Goal: Navigation & Orientation: Find specific page/section

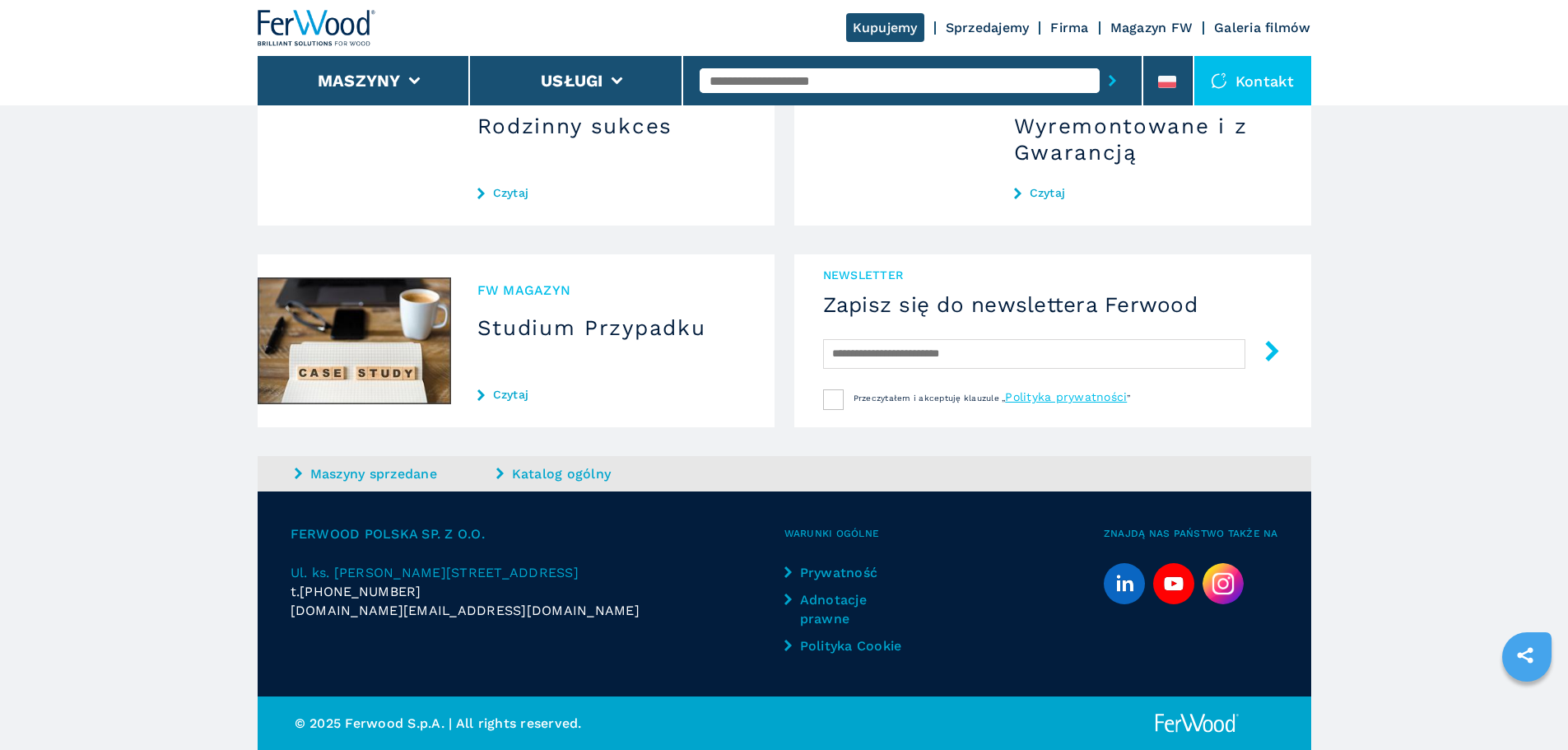
scroll to position [1539, 0]
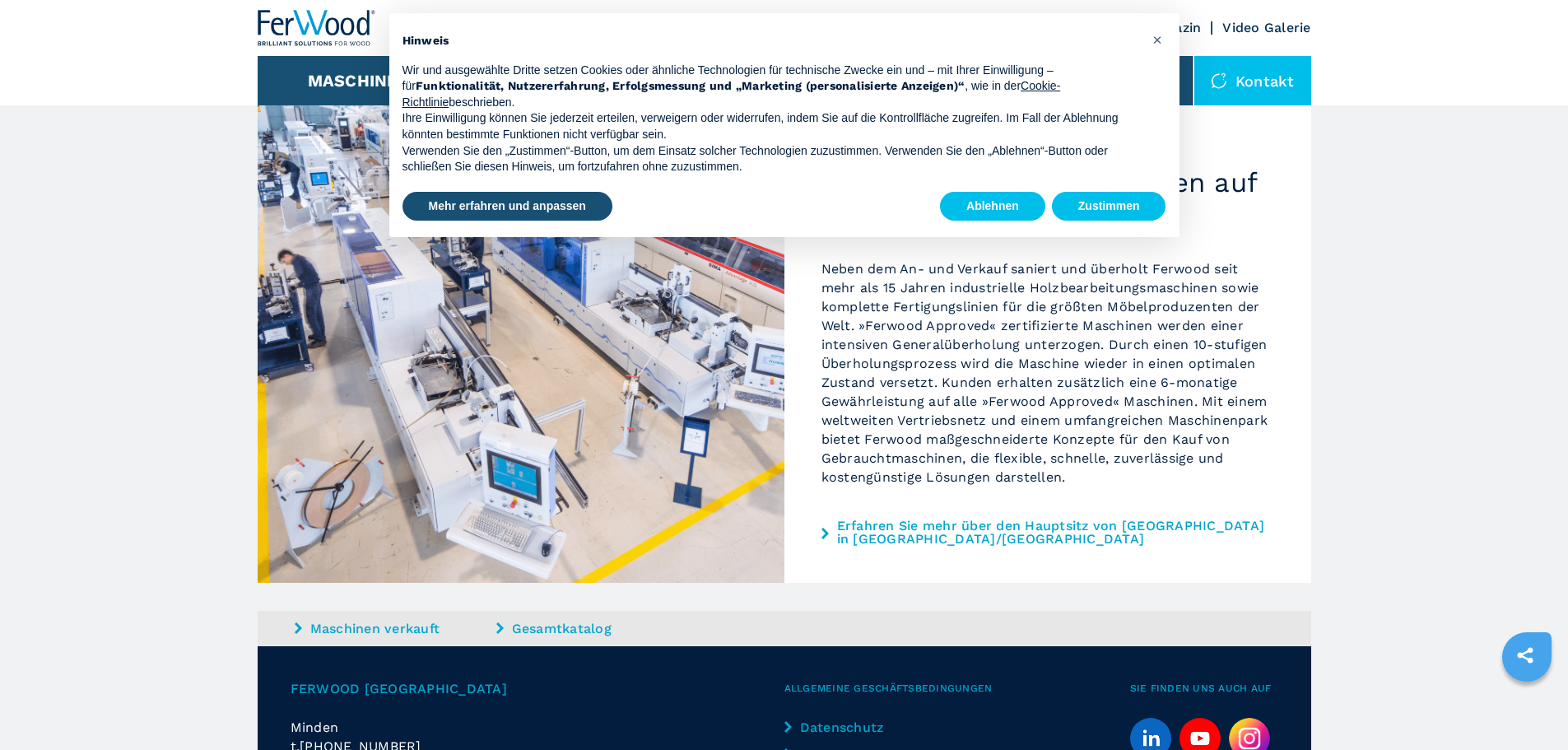
scroll to position [1395, 0]
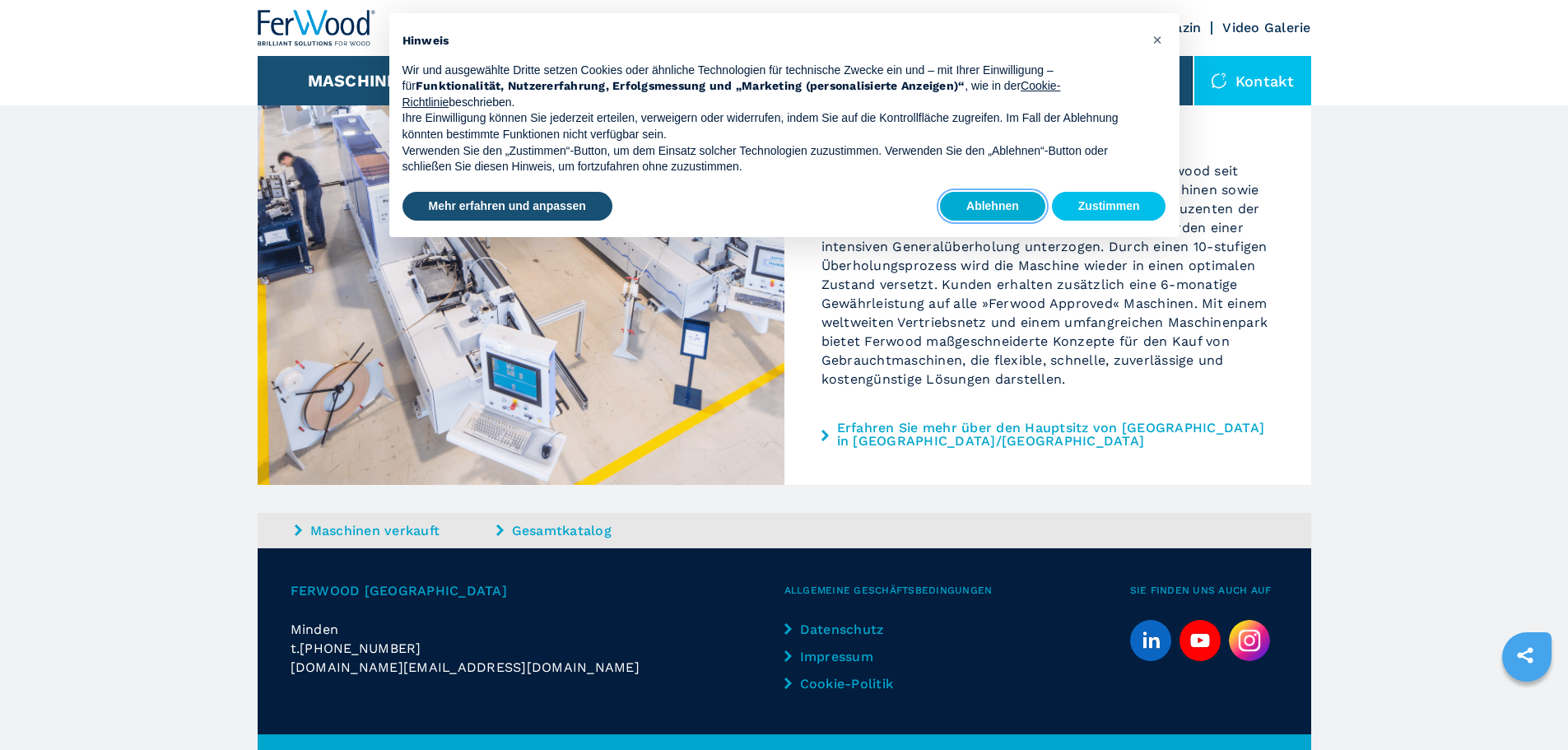
click at [949, 205] on button "Ablehnen" at bounding box center [992, 206] width 105 height 29
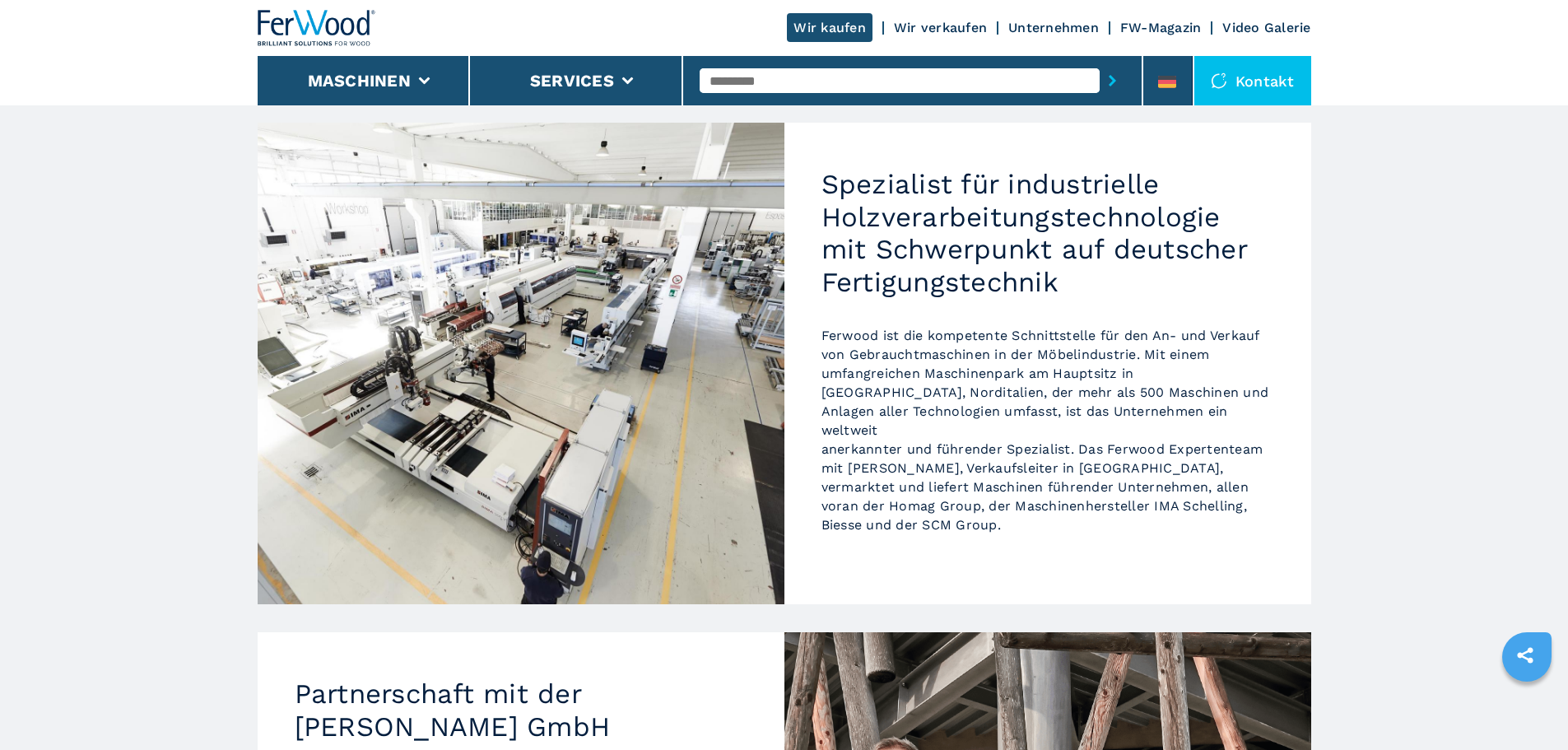
scroll to position [0, 0]
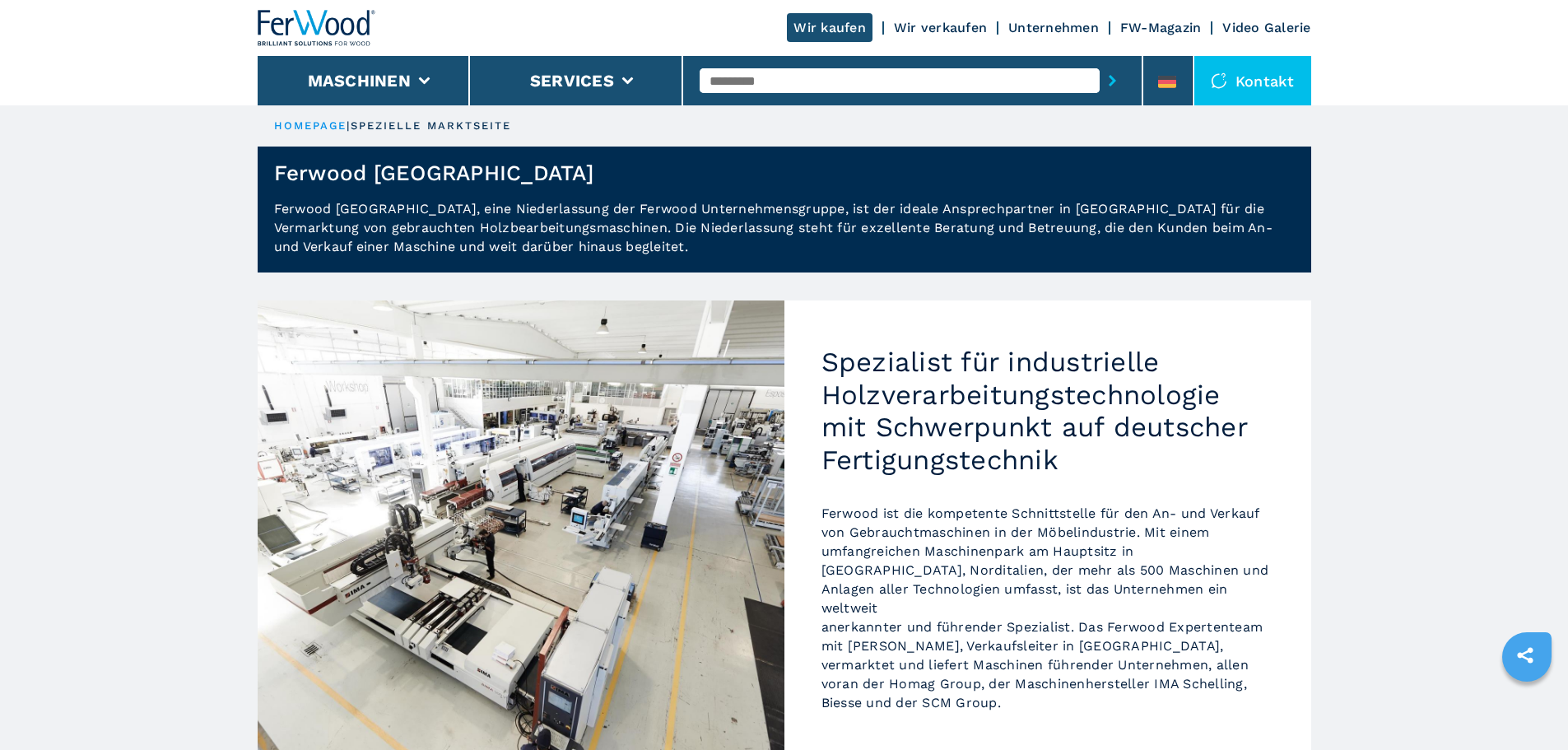
click at [1037, 24] on link "Unternehmen" at bounding box center [1053, 28] width 91 height 16
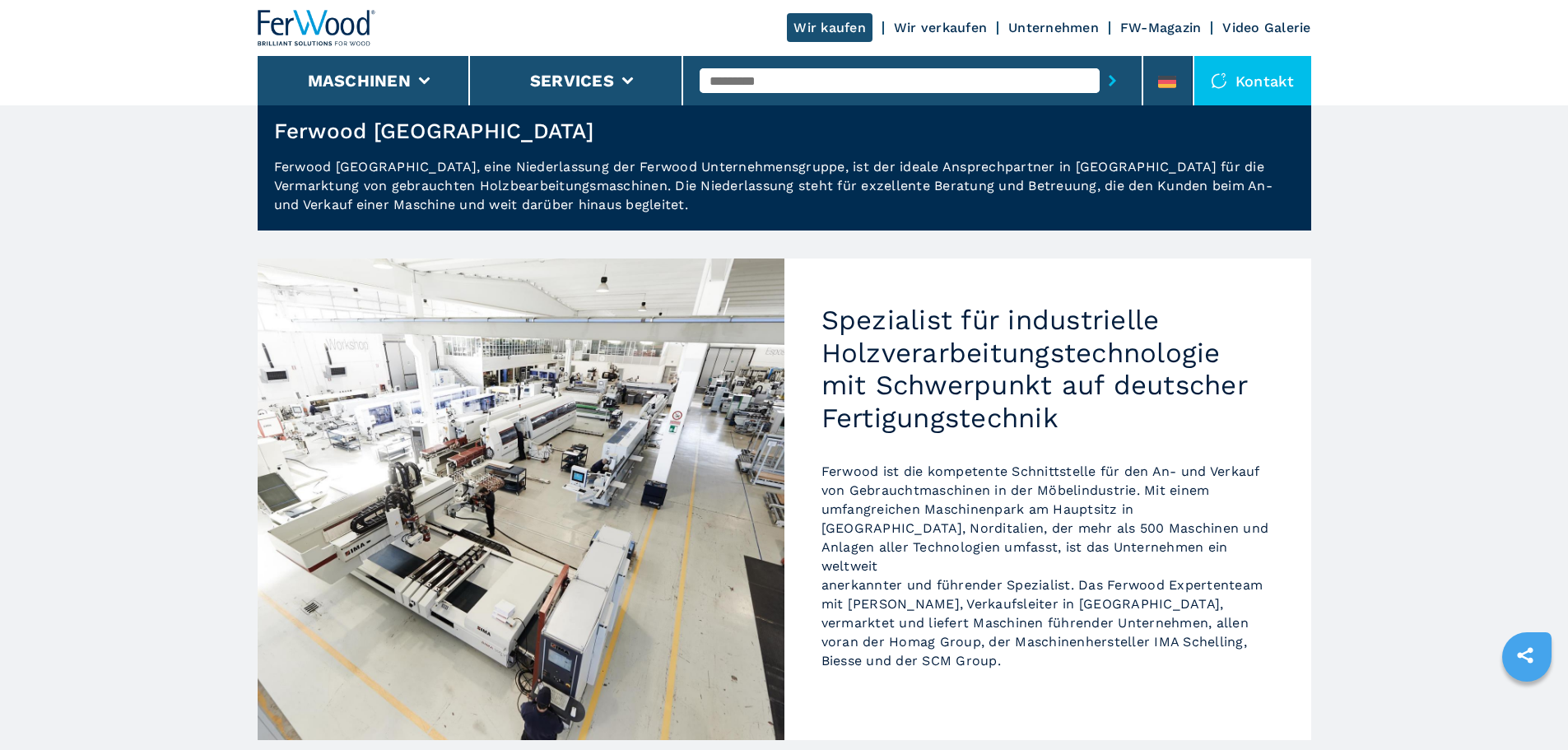
scroll to position [83, 0]
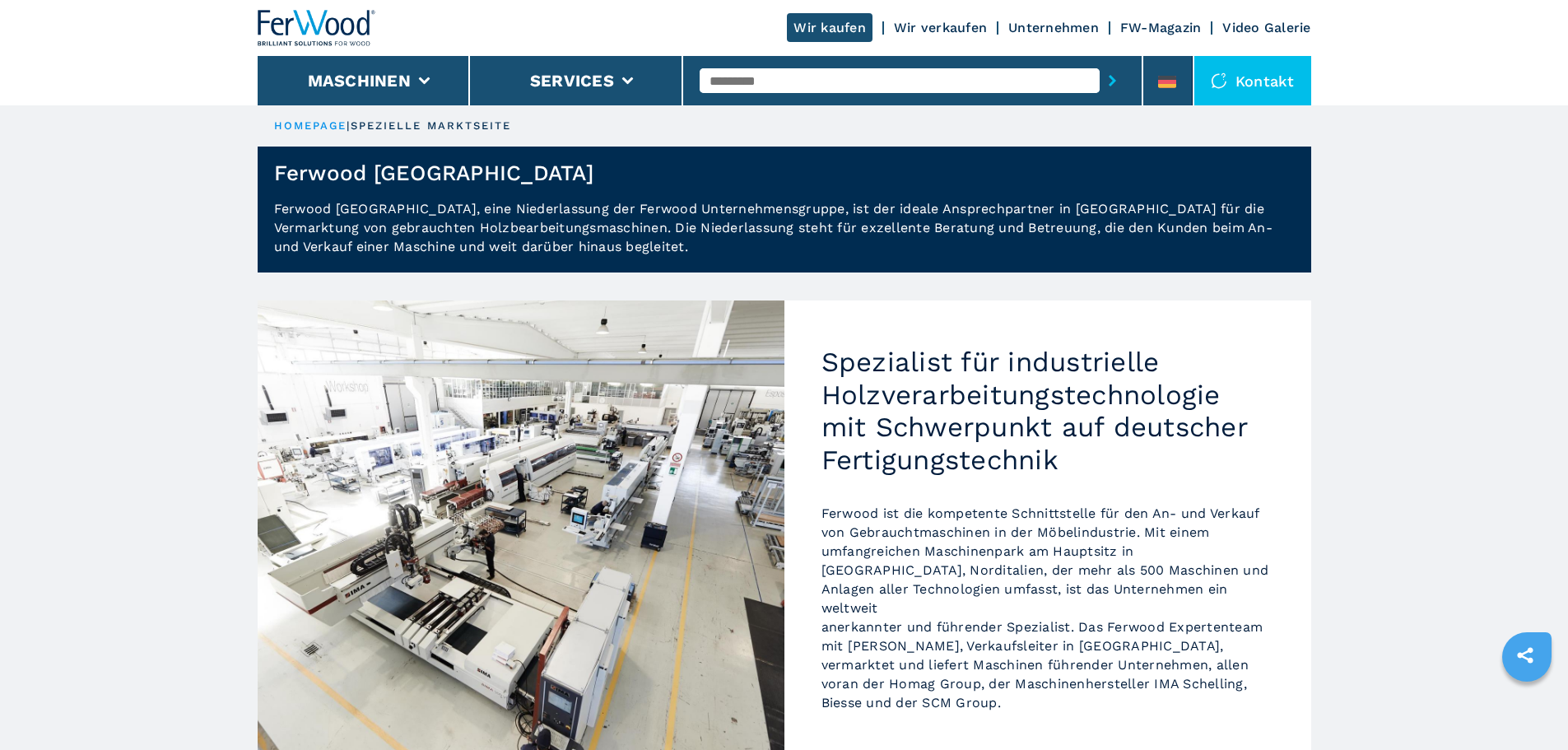
click at [1030, 23] on link "Unternehmen" at bounding box center [1053, 28] width 91 height 16
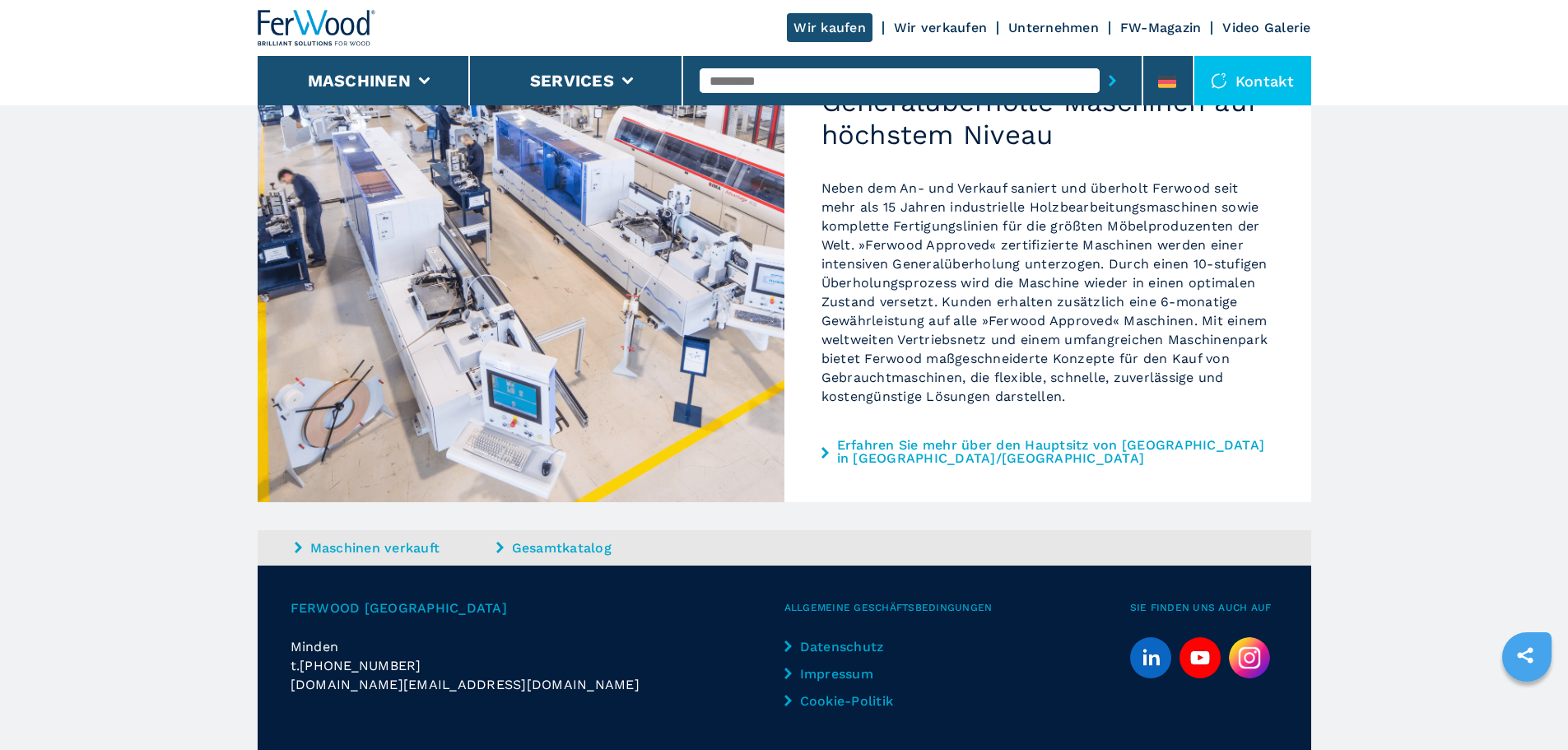
scroll to position [1395, 0]
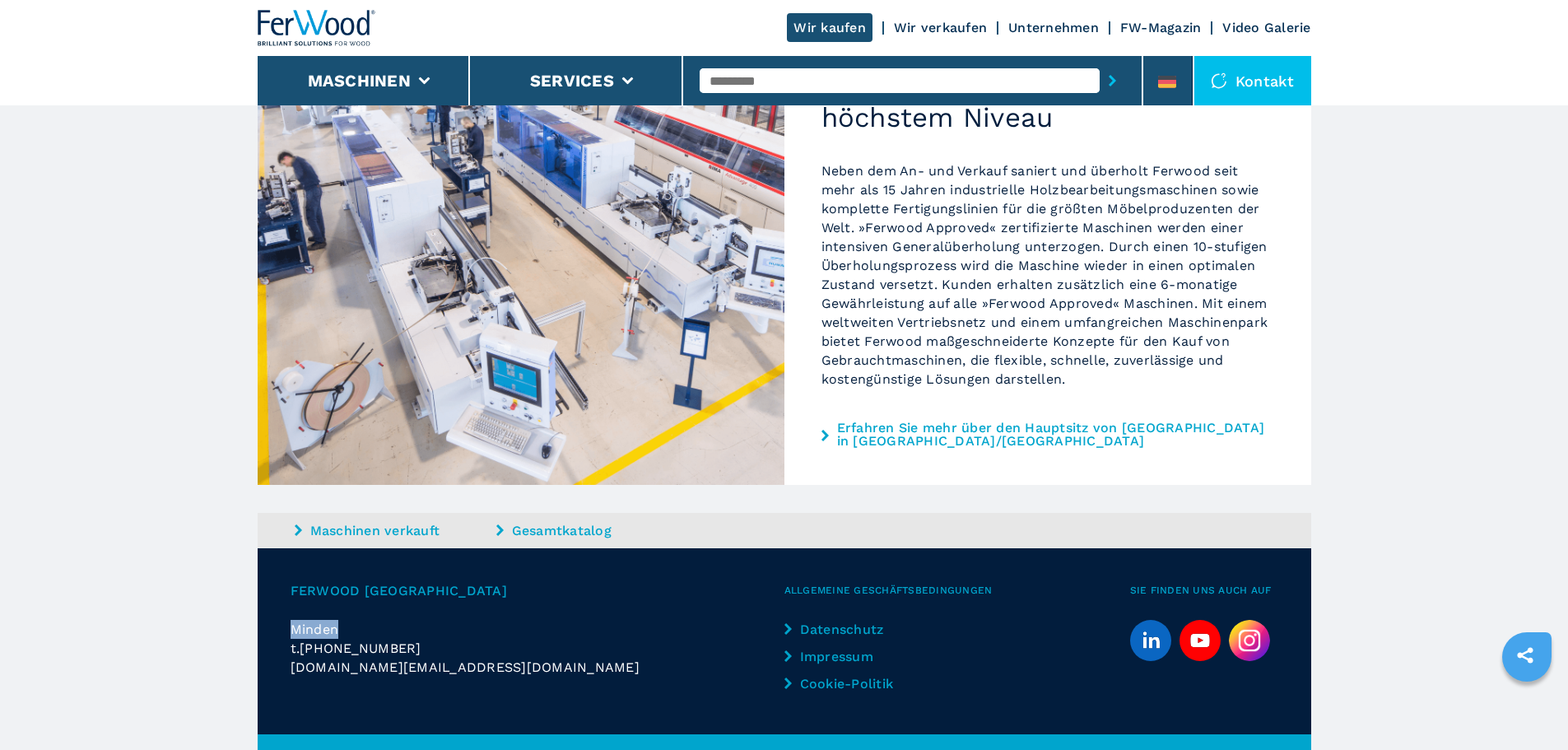
drag, startPoint x: 294, startPoint y: 592, endPoint x: 344, endPoint y: 590, distance: 50.0
click at [344, 620] on p "Minden" at bounding box center [537, 629] width 494 height 19
